Goal: Task Accomplishment & Management: Manage account settings

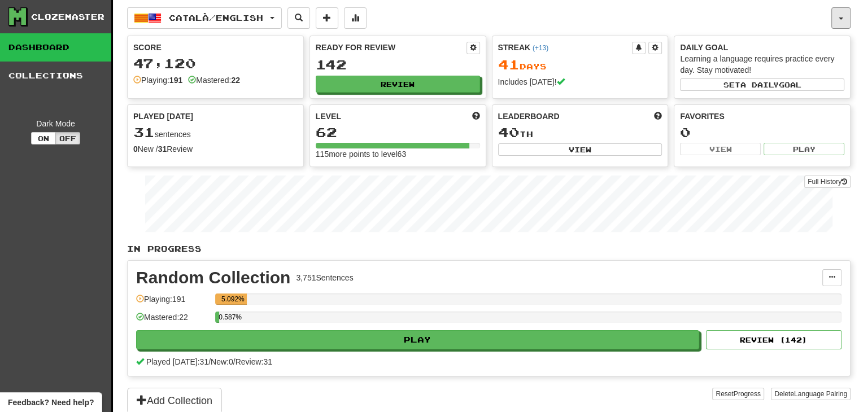
click at [843, 13] on button "button" at bounding box center [840, 17] width 19 height 21
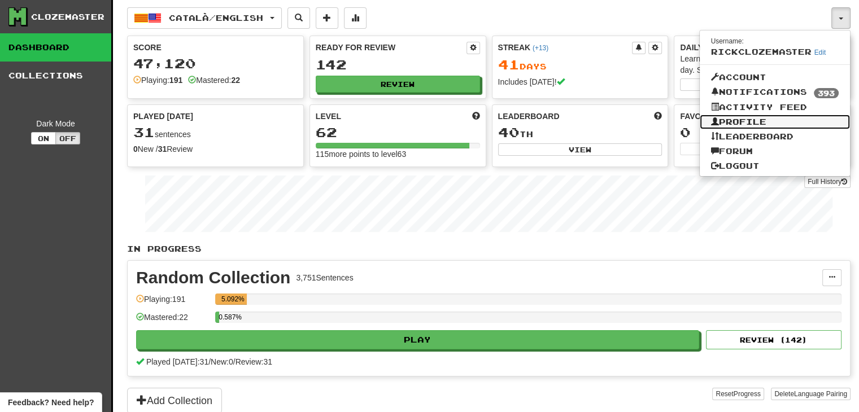
click at [750, 121] on link "Profile" at bounding box center [774, 122] width 151 height 15
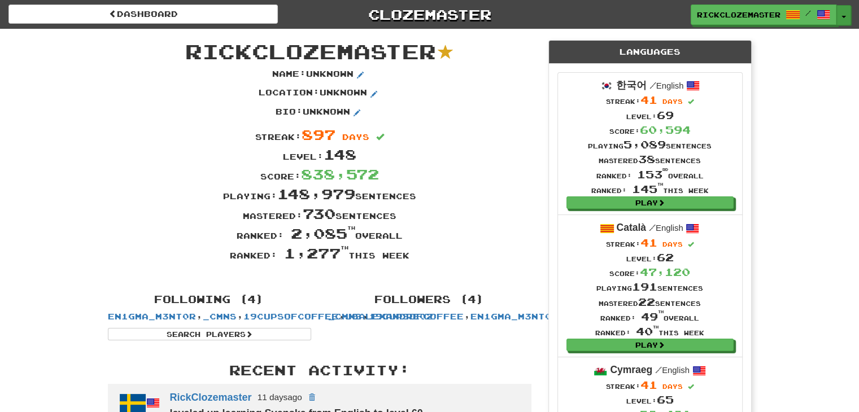
click at [845, 14] on button "Toggle Dropdown" at bounding box center [843, 15] width 15 height 20
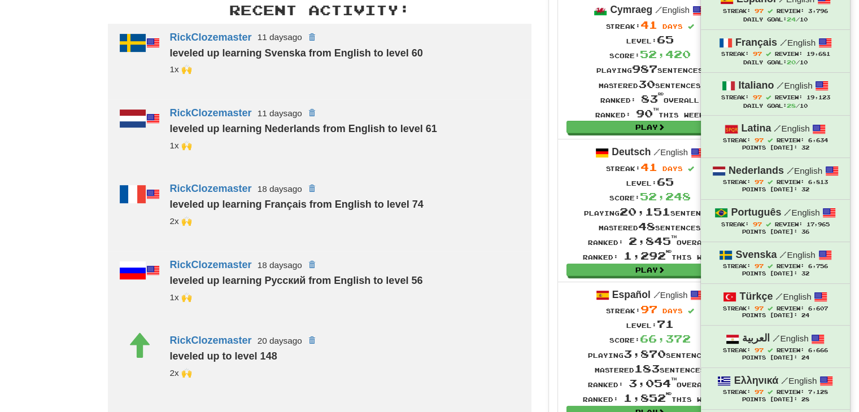
scroll to position [720, 0]
